Goal: Task Accomplishment & Management: Complete application form

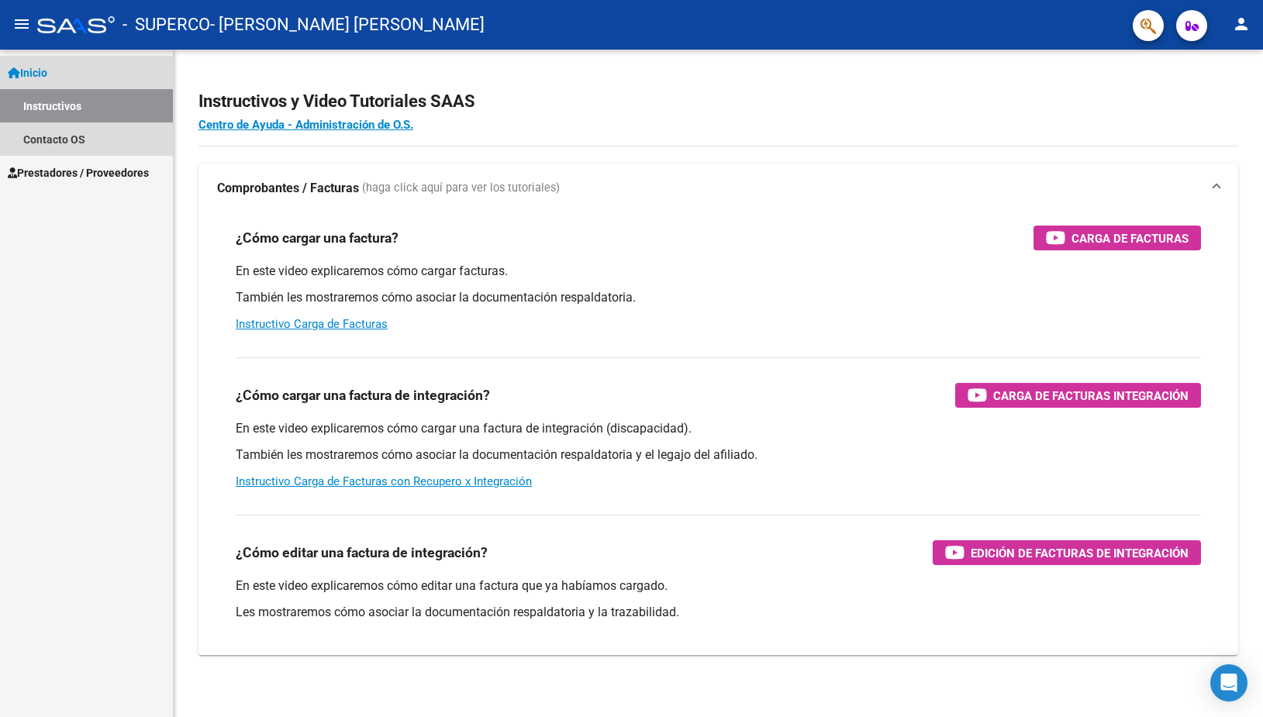
click at [35, 71] on span "Inicio" at bounding box center [28, 72] width 40 height 17
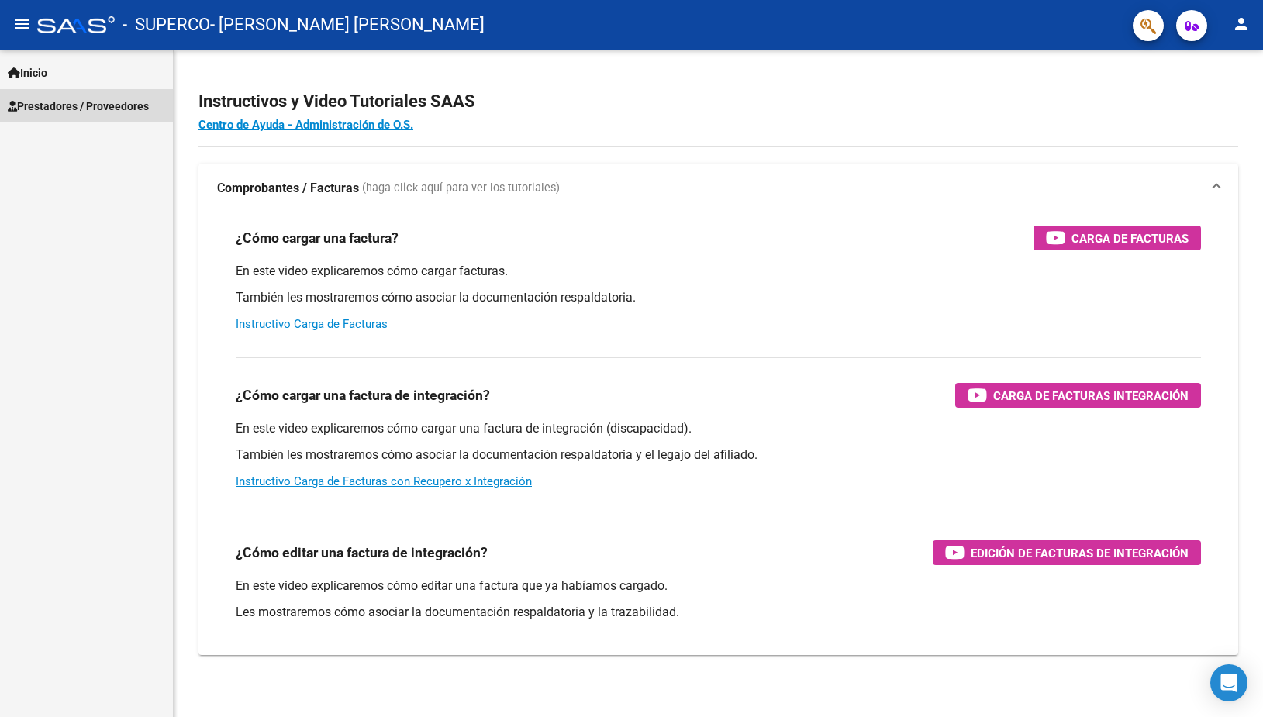
click at [47, 99] on span "Prestadores / Proveedores" at bounding box center [78, 106] width 141 height 17
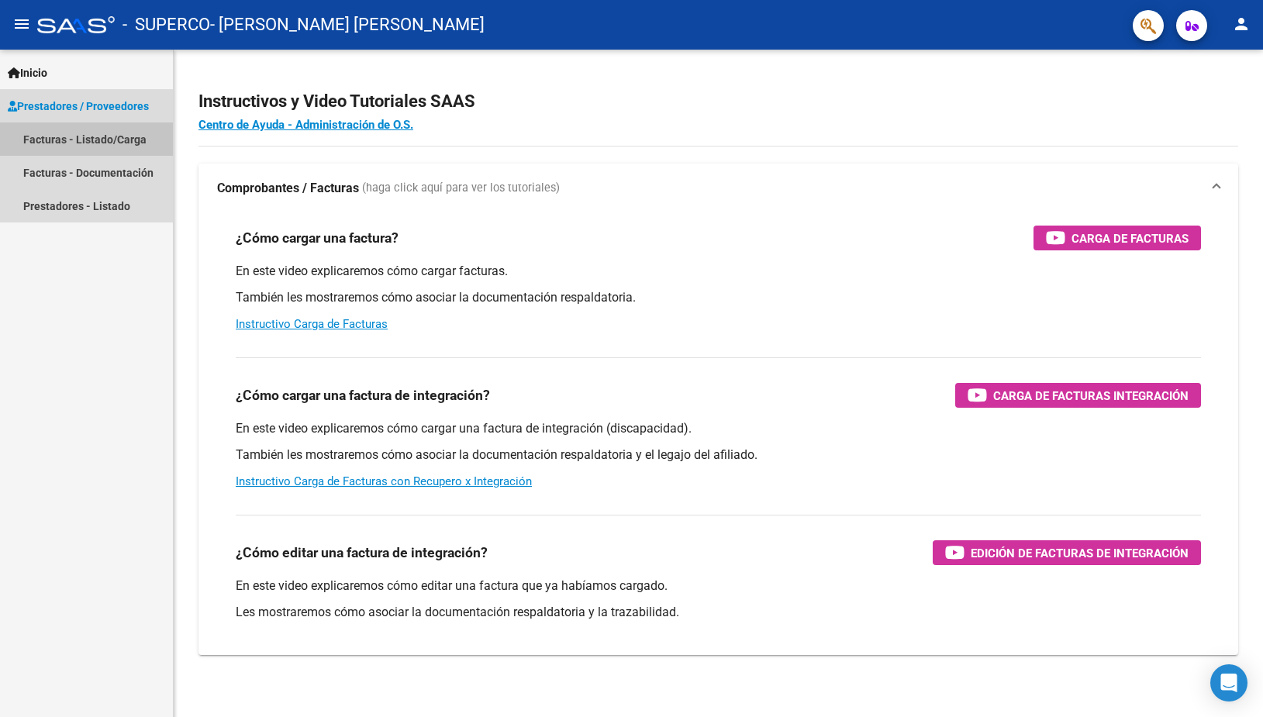
click at [53, 139] on link "Facturas - Listado/Carga" at bounding box center [86, 138] width 173 height 33
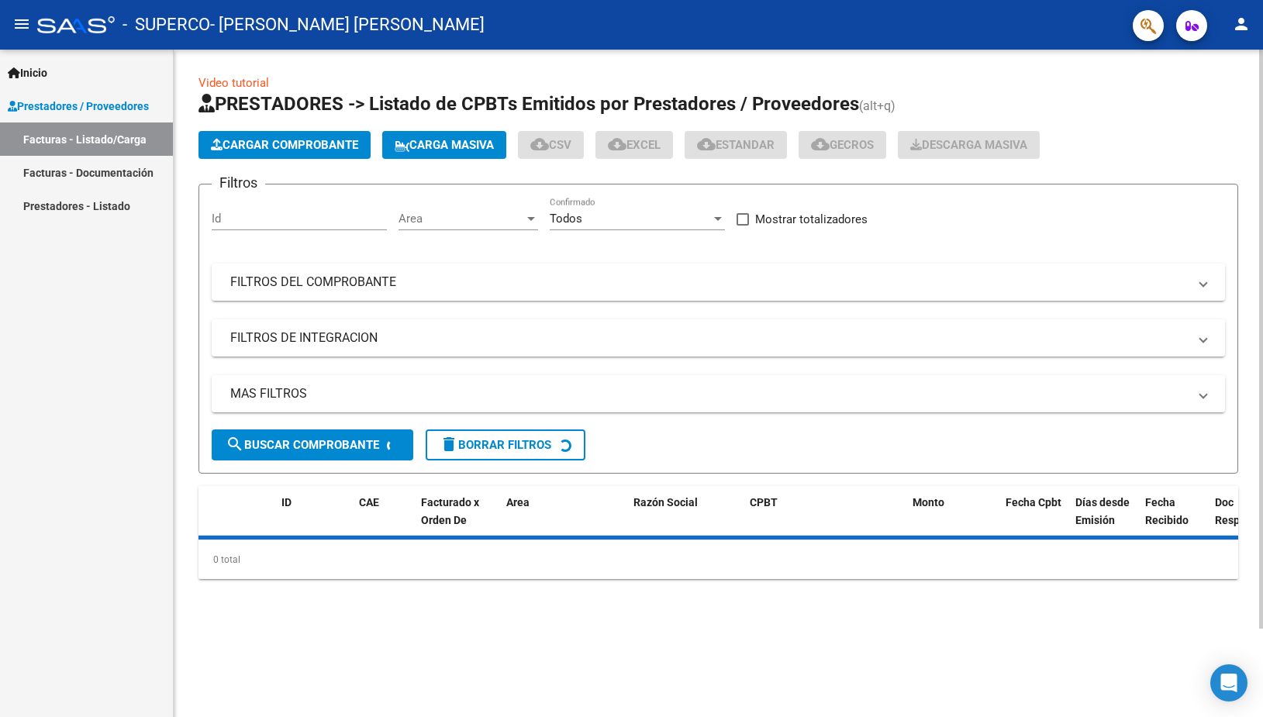
click at [292, 145] on span "Cargar Comprobante" at bounding box center [284, 145] width 147 height 14
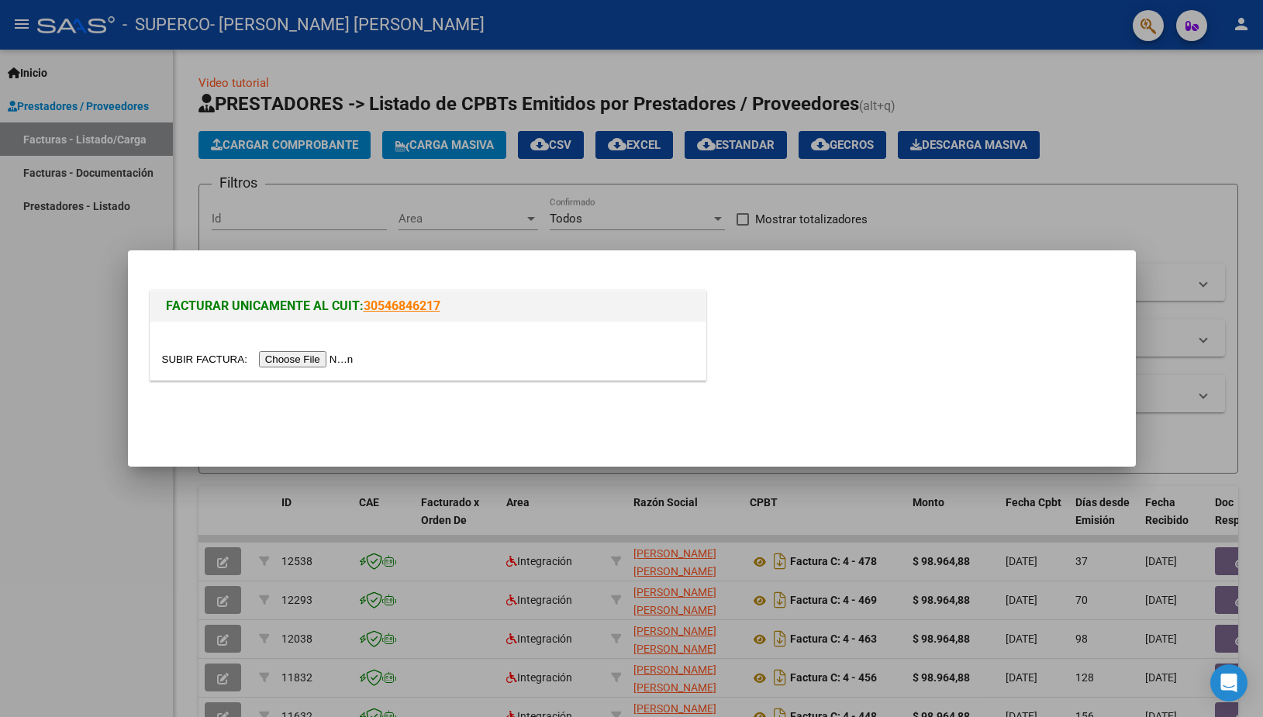
click at [175, 357] on input "file" at bounding box center [260, 359] width 196 height 16
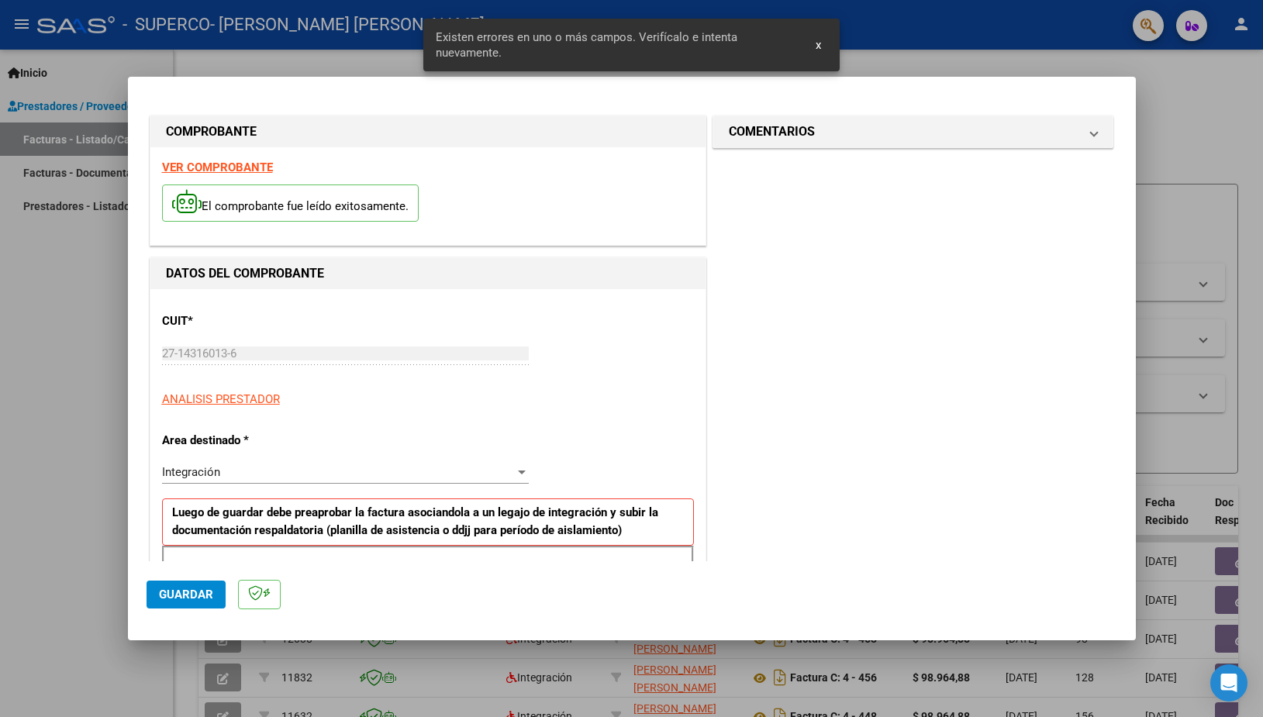
click at [290, 615] on input "Ingrese el Período de Prestación como indica el ejemplo" at bounding box center [347, 622] width 358 height 14
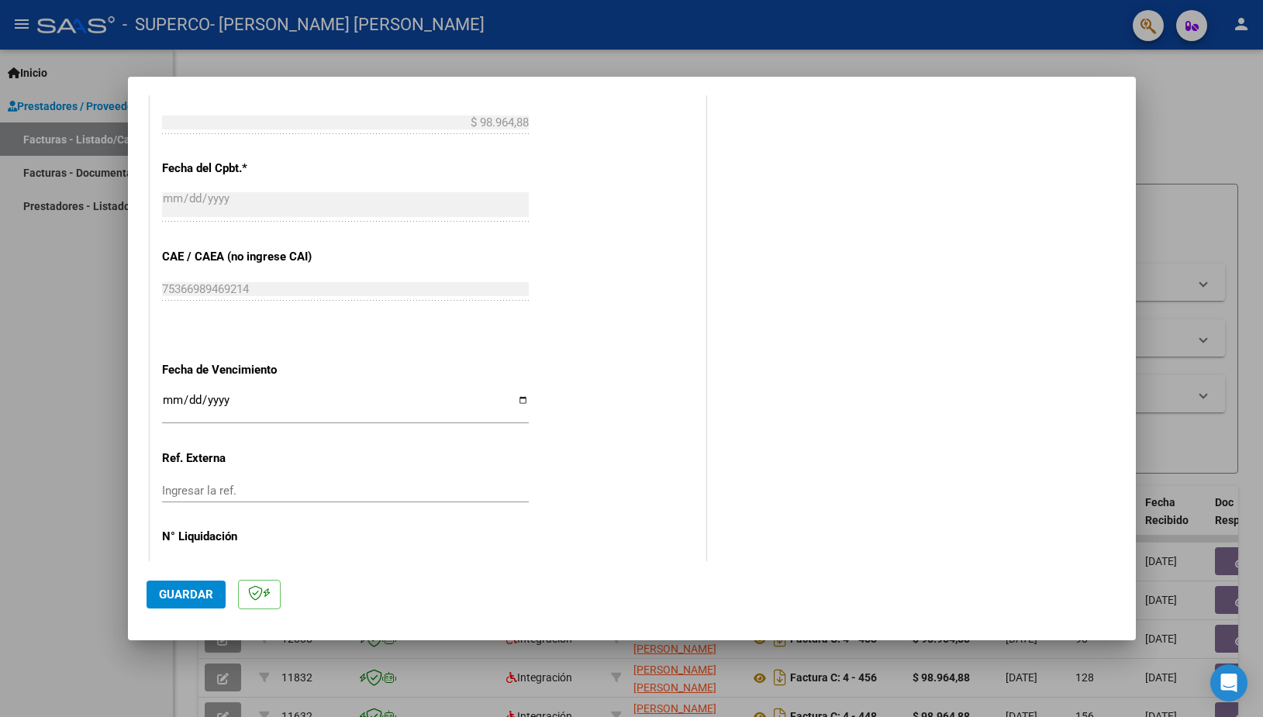
scroll to position [879, 0]
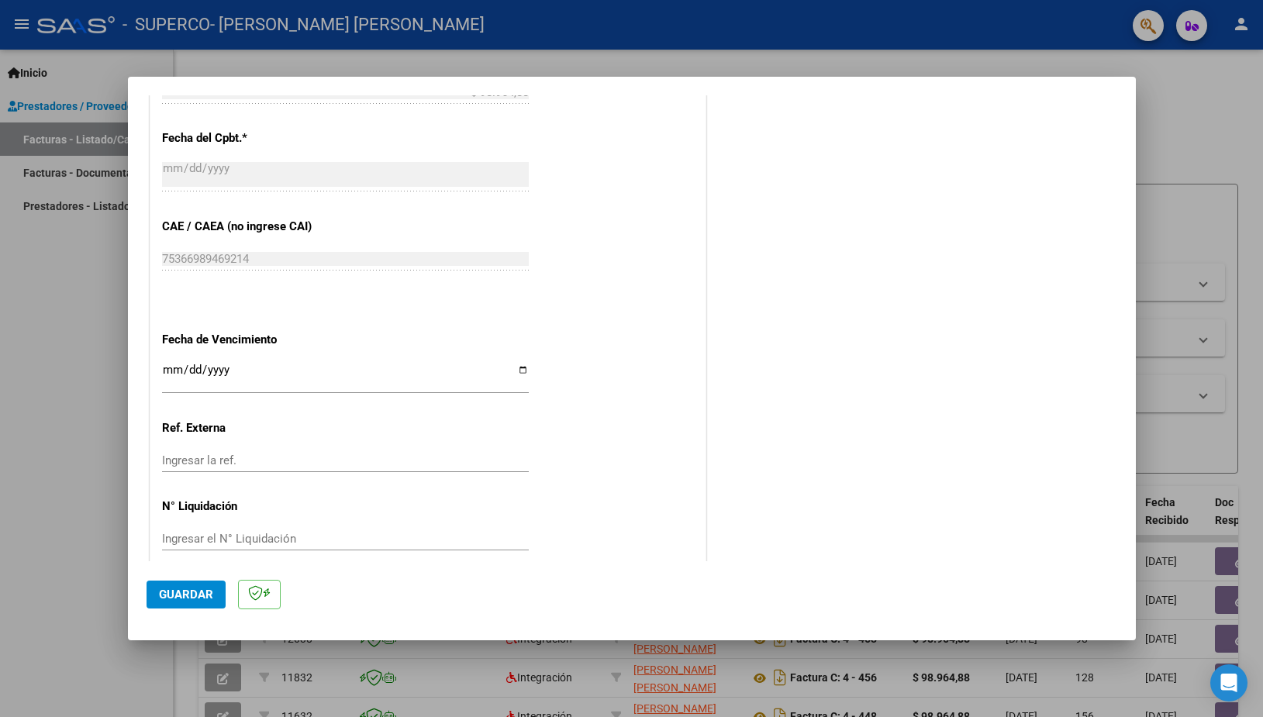
type input "202508"
click at [511, 364] on input "Ingresar la fecha" at bounding box center [345, 376] width 367 height 25
type input "[DATE]"
click at [193, 595] on span "Guardar" at bounding box center [186, 595] width 54 height 14
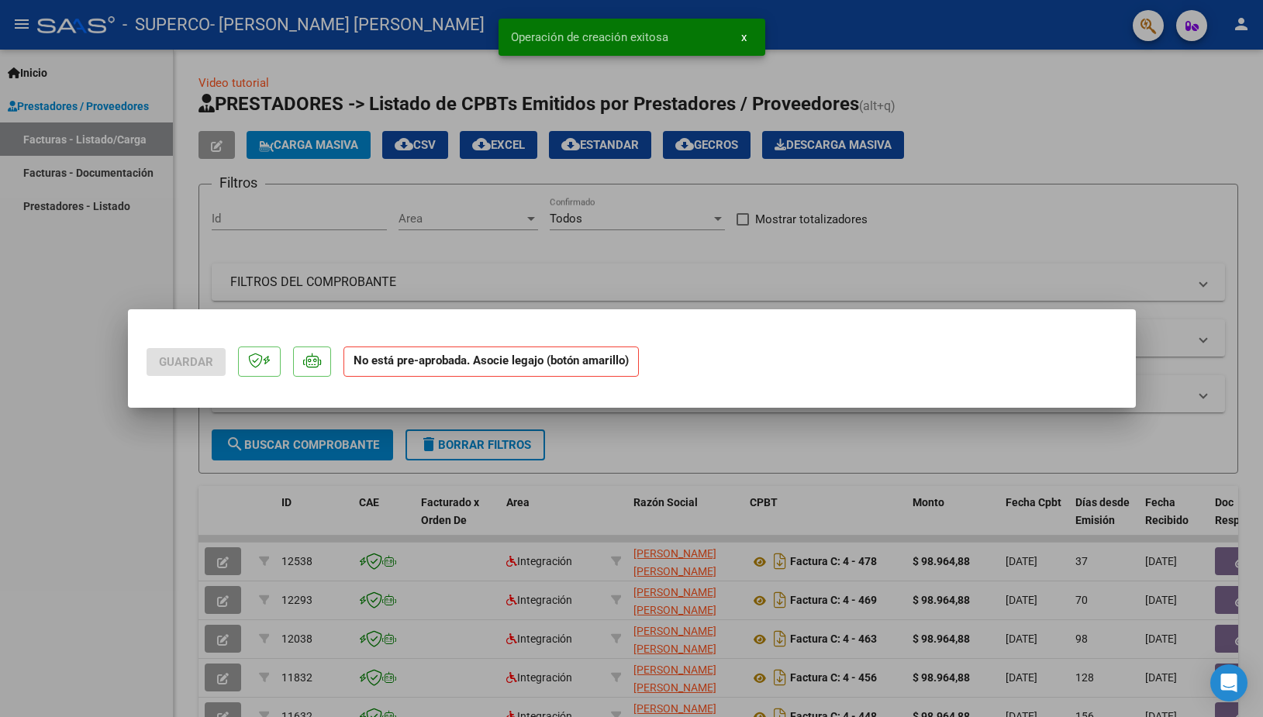
scroll to position [0, 0]
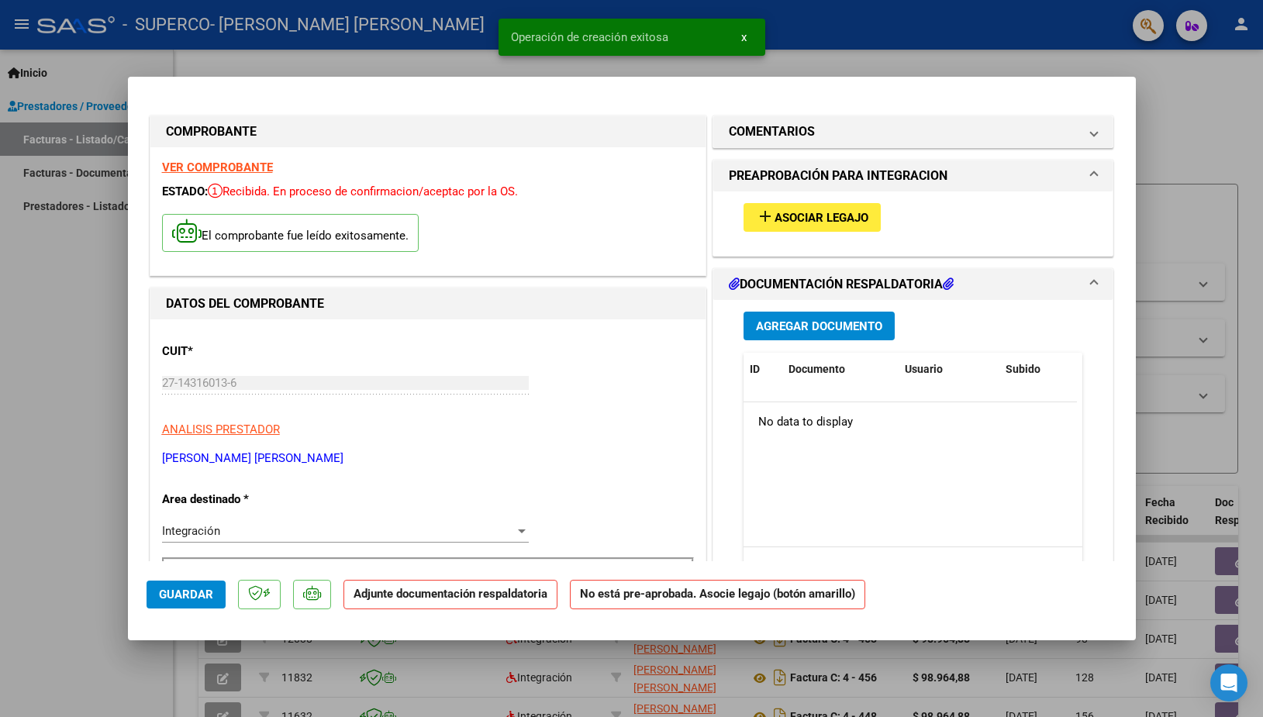
click at [807, 221] on span "Asociar Legajo" at bounding box center [821, 218] width 94 height 14
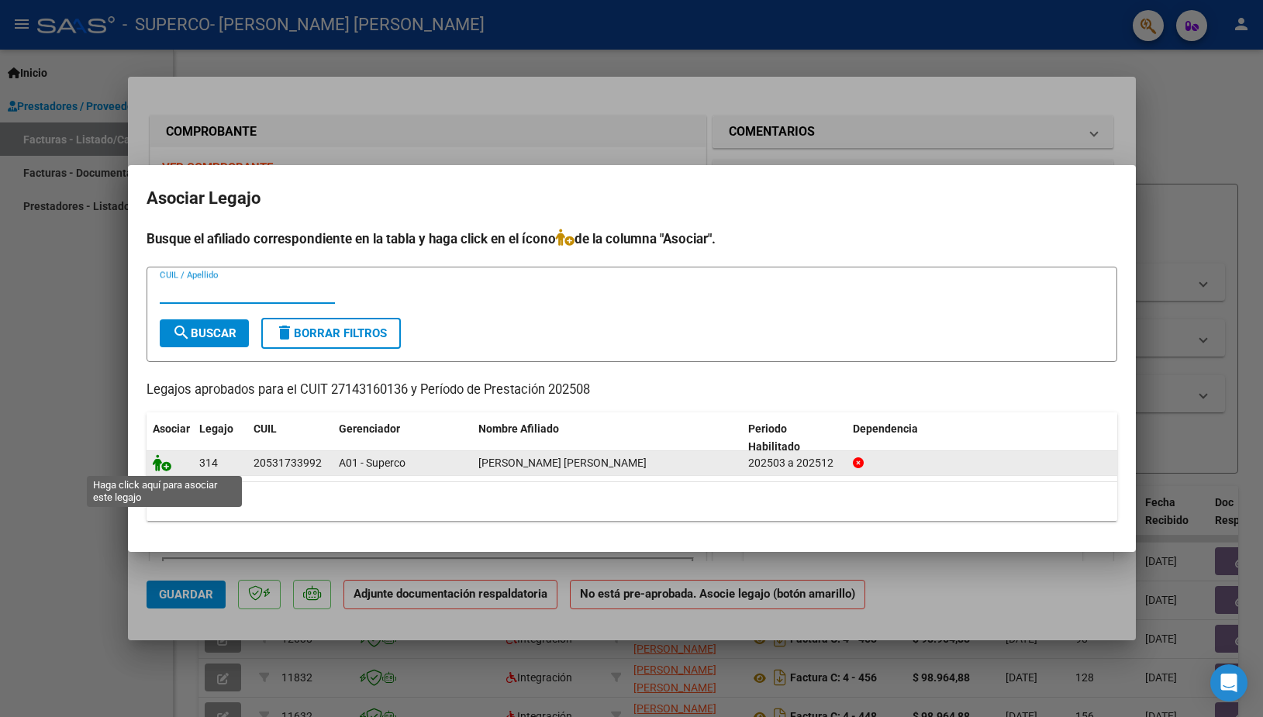
click at [164, 467] on icon at bounding box center [162, 462] width 19 height 17
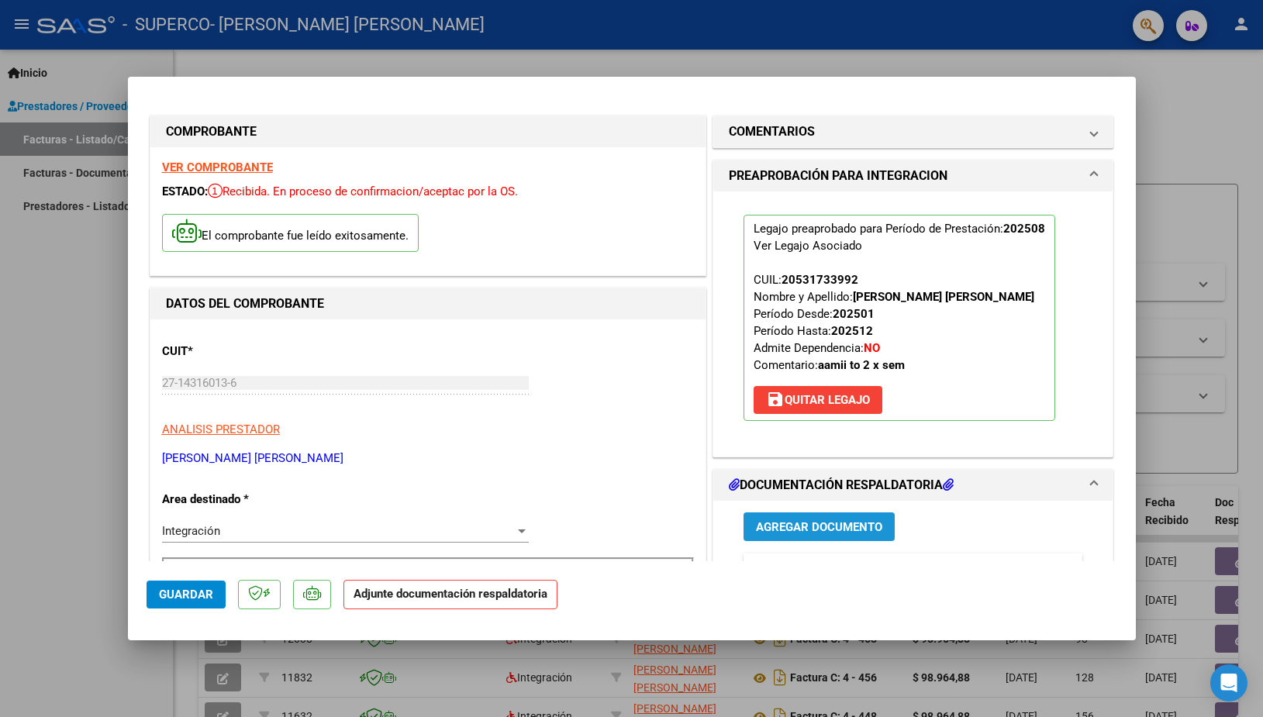
click at [838, 534] on span "Agregar Documento" at bounding box center [819, 527] width 126 height 14
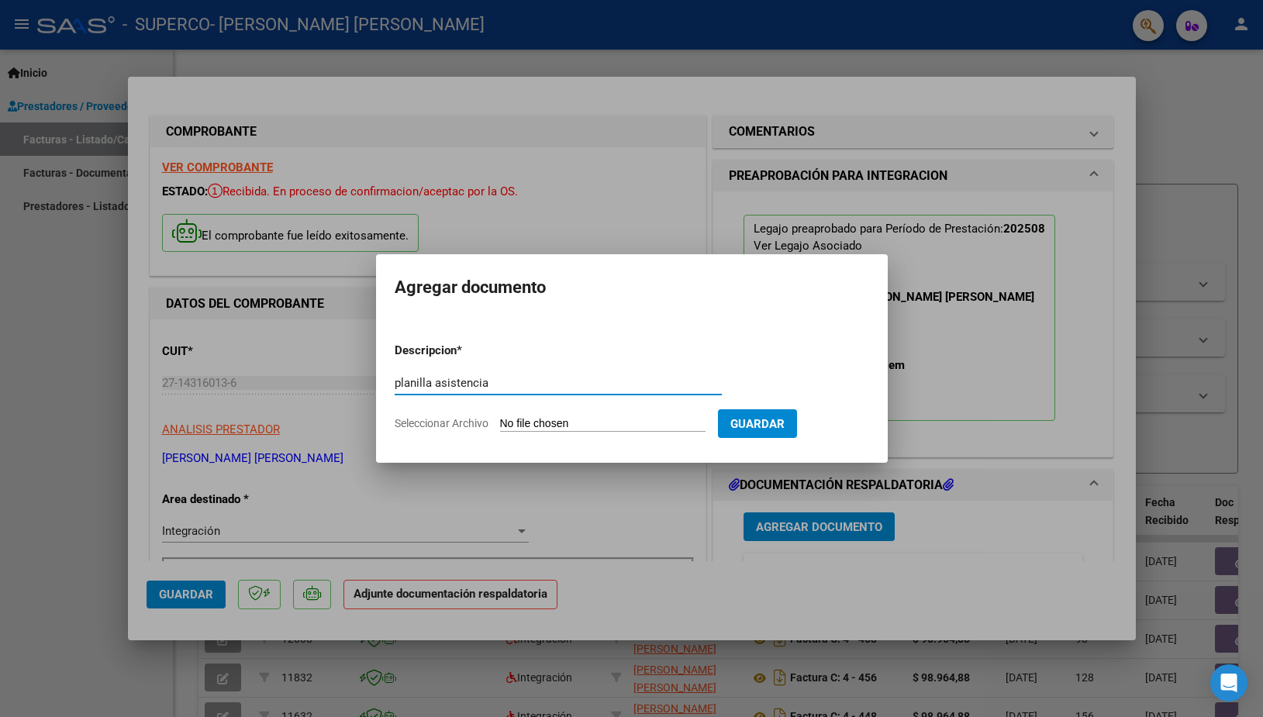
type input "planilla asistencia"
click at [539, 420] on input "Seleccionar Archivo" at bounding box center [602, 424] width 205 height 15
type input "C:\fakepath\Superco [PERSON_NAME] Terapia Ocupacional asistencia Agosto 2025.pdf"
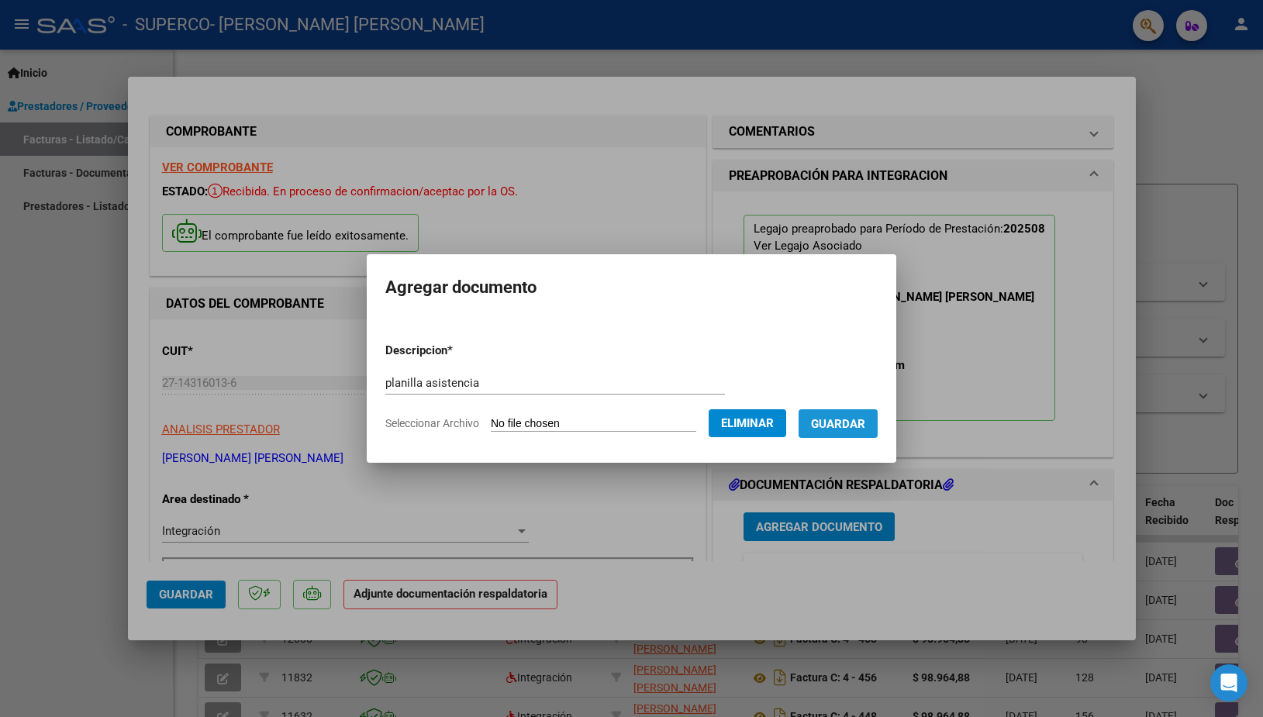
click at [811, 431] on span "Guardar" at bounding box center [838, 424] width 54 height 14
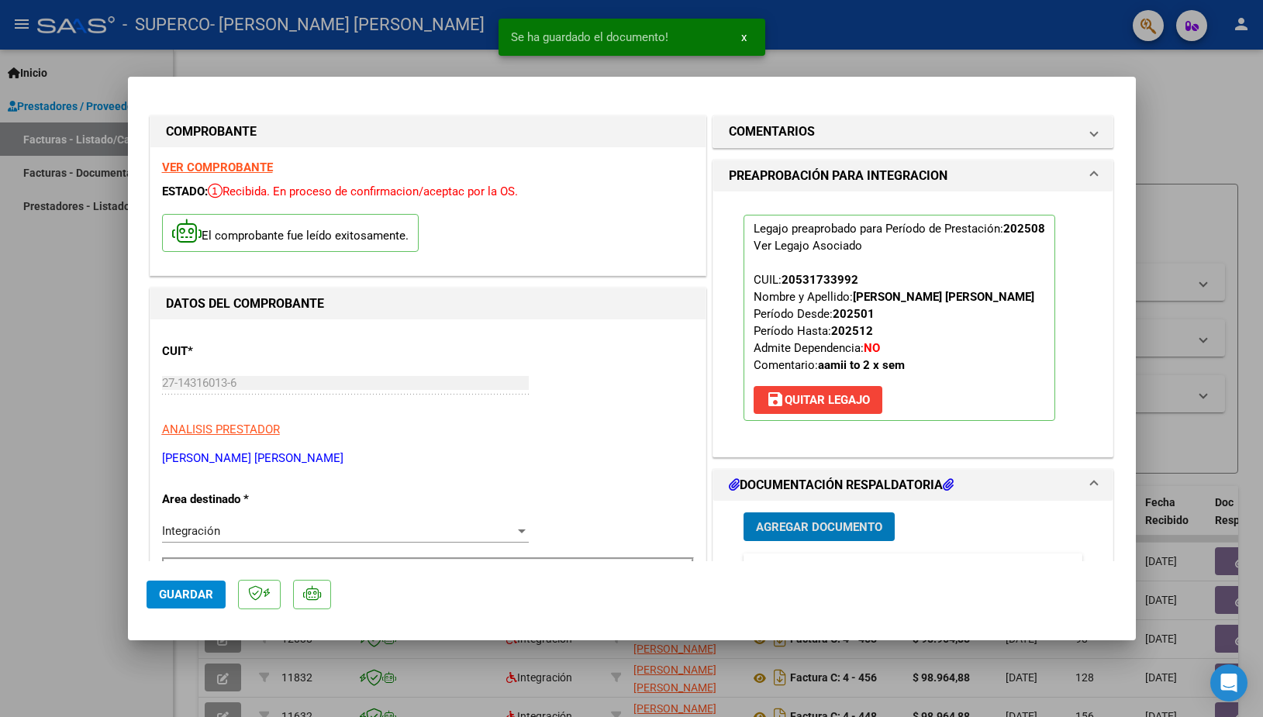
click at [198, 592] on span "Guardar" at bounding box center [186, 595] width 54 height 14
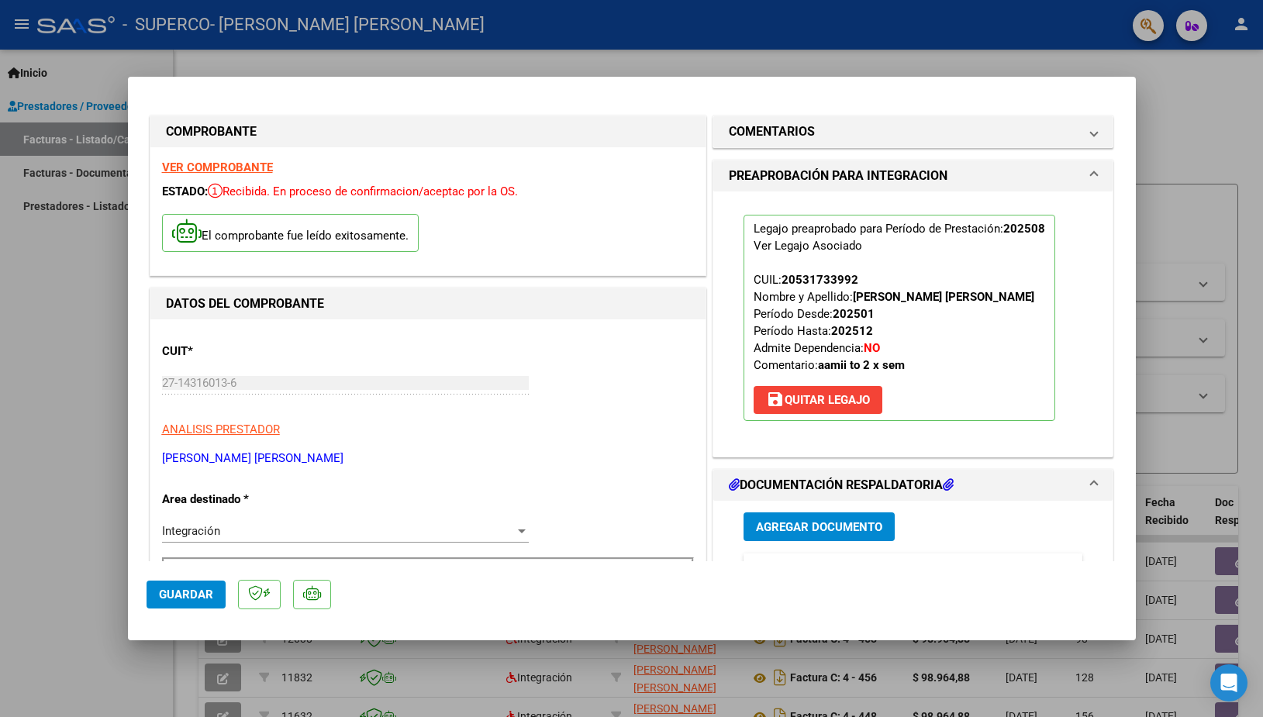
click at [870, 69] on div at bounding box center [631, 358] width 1263 height 717
